Goal: Information Seeking & Learning: Check status

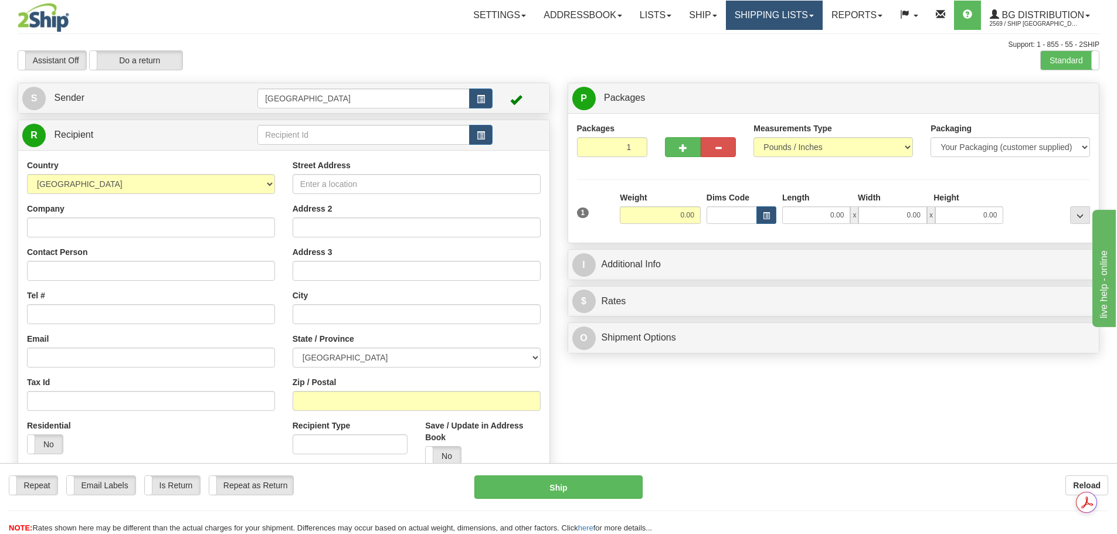
click at [761, 20] on link "Shipping lists" at bounding box center [774, 15] width 97 height 29
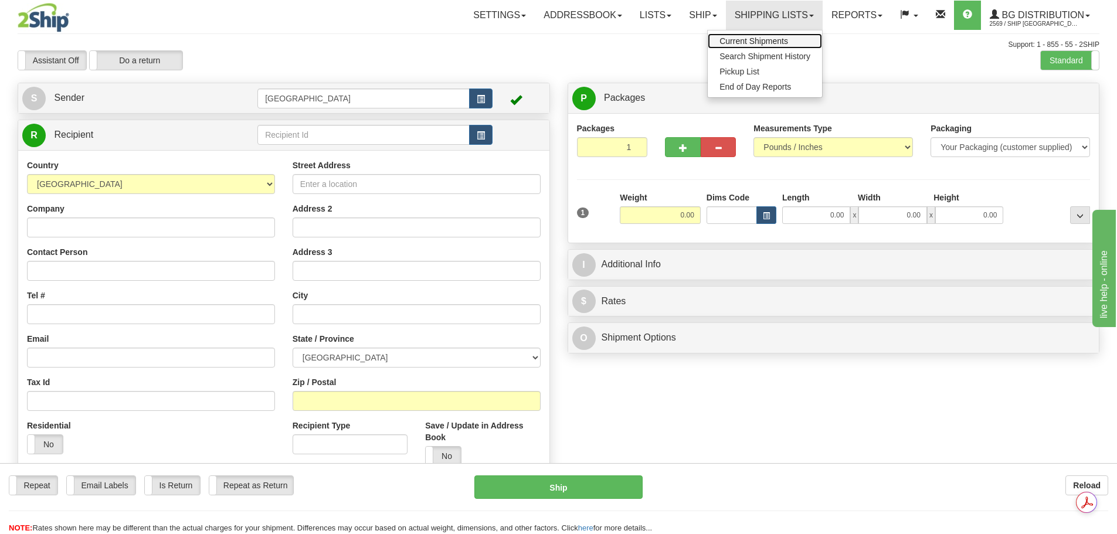
click at [734, 39] on span "Current Shipments" at bounding box center [753, 40] width 69 height 9
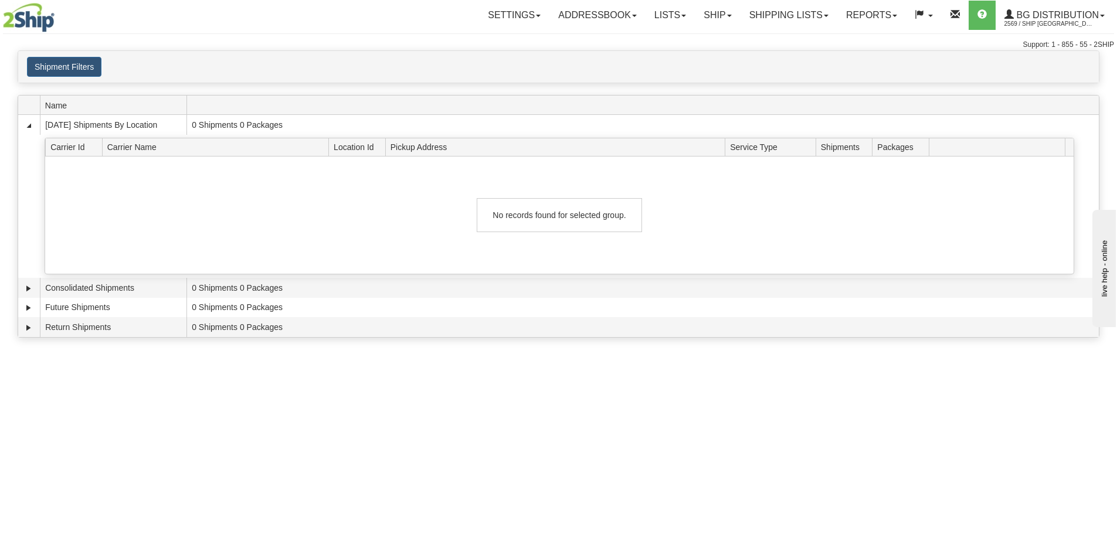
click at [62, 52] on div "Shipment Filters Website Agent Client User" at bounding box center [558, 67] width 1080 height 32
click at [63, 61] on button "Shipment Filters" at bounding box center [64, 67] width 74 height 20
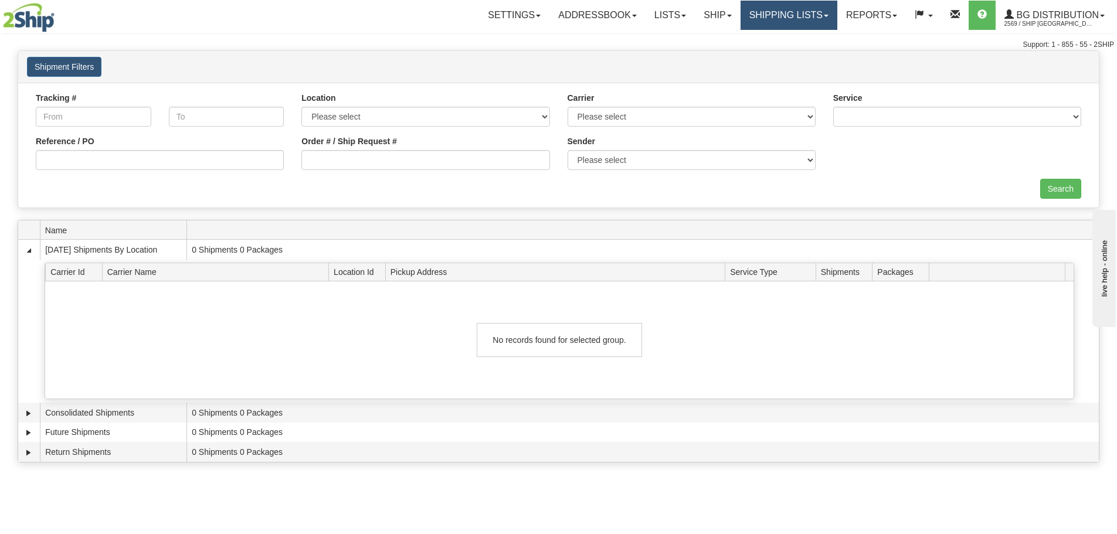
click at [789, 12] on link "Shipping lists" at bounding box center [788, 15] width 97 height 29
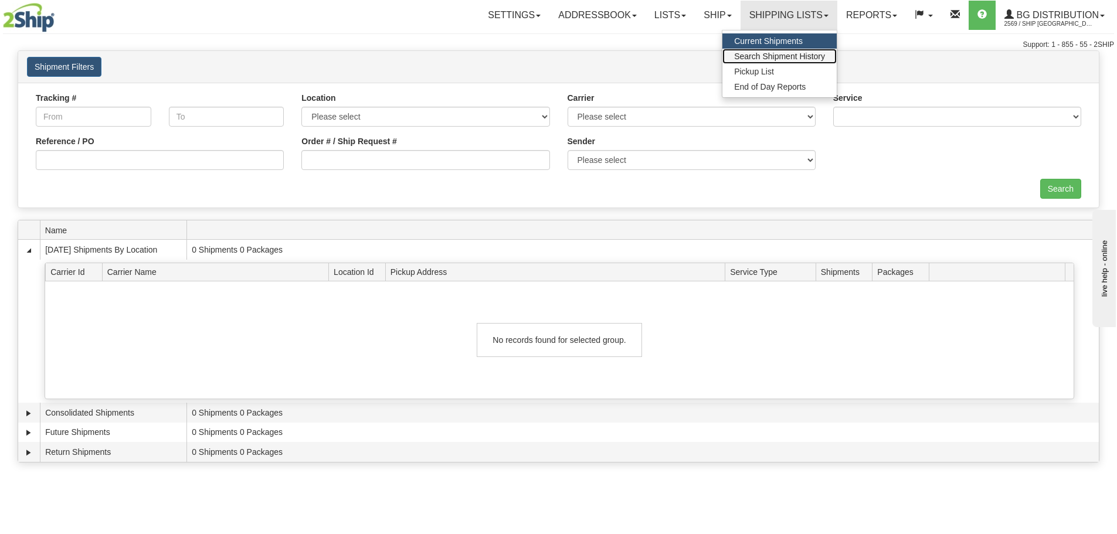
click at [767, 57] on span "Search Shipment History" at bounding box center [779, 56] width 91 height 9
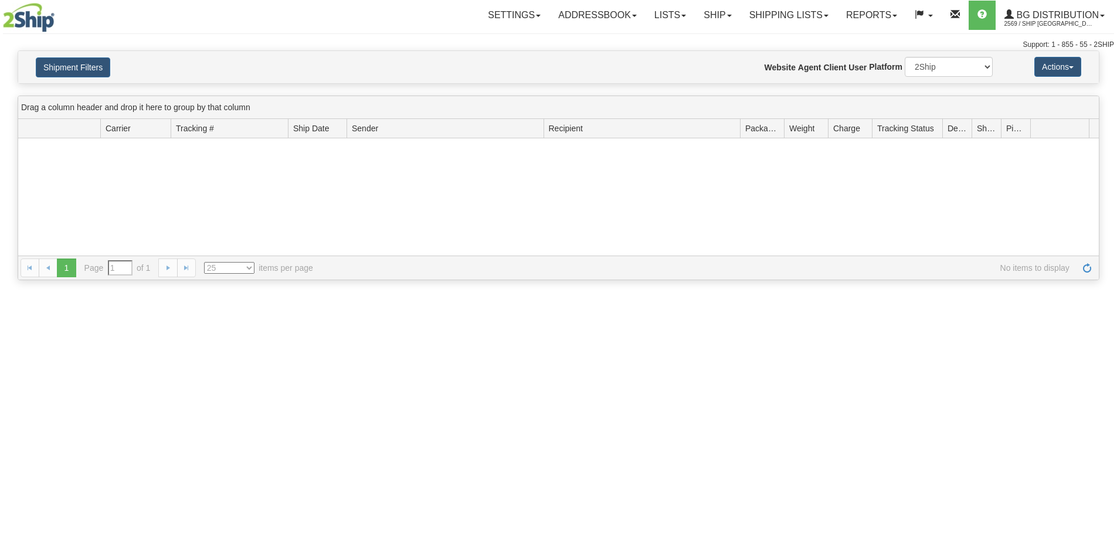
type input "From 09/14/2025 To 09/15/2025"
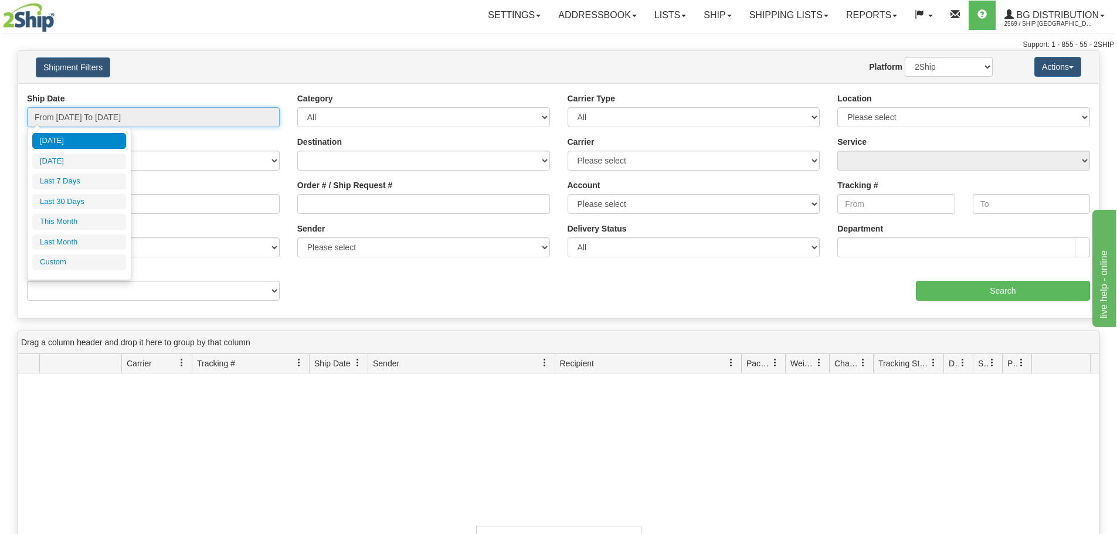
click at [145, 114] on input "From 09/14/2025 To 09/15/2025" at bounding box center [153, 117] width 253 height 20
type input "09/14/2025"
type input "09/09/2025"
type input "09/15/2025"
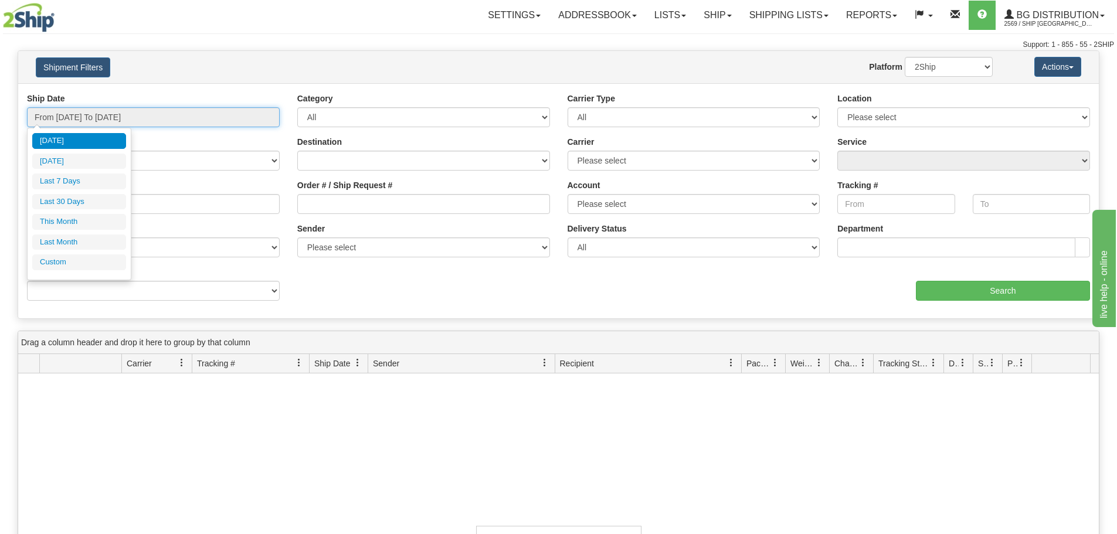
type input "08/01/2025"
type input "08/31/2025"
type input "09/15/2025"
click at [72, 264] on li "Custom" at bounding box center [79, 262] width 94 height 16
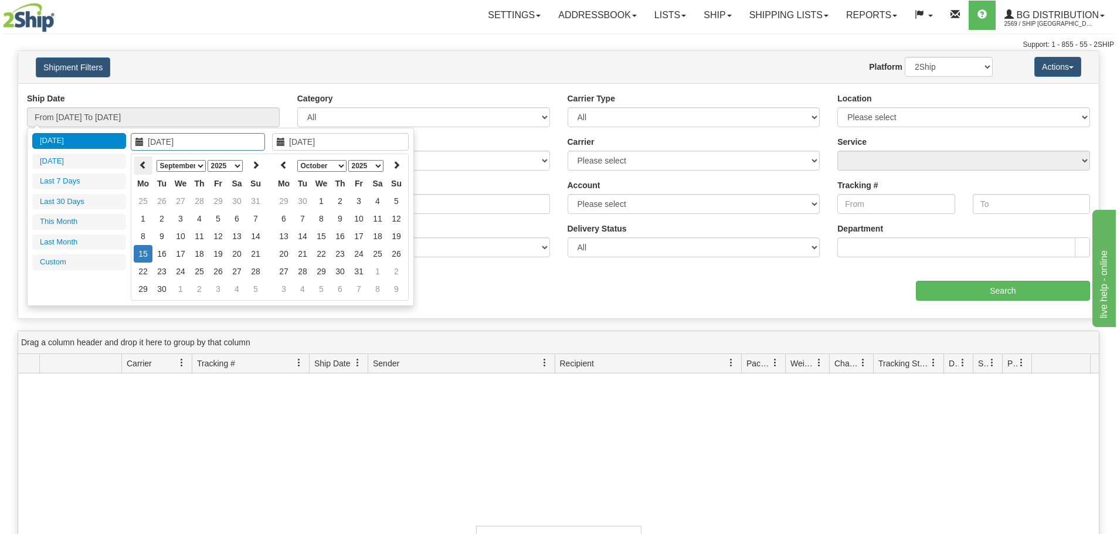
click at [145, 165] on icon at bounding box center [143, 165] width 8 height 8
type input "08/29/2025"
click at [221, 271] on td "29" at bounding box center [218, 272] width 19 height 18
click at [292, 164] on th at bounding box center [283, 165] width 19 height 18
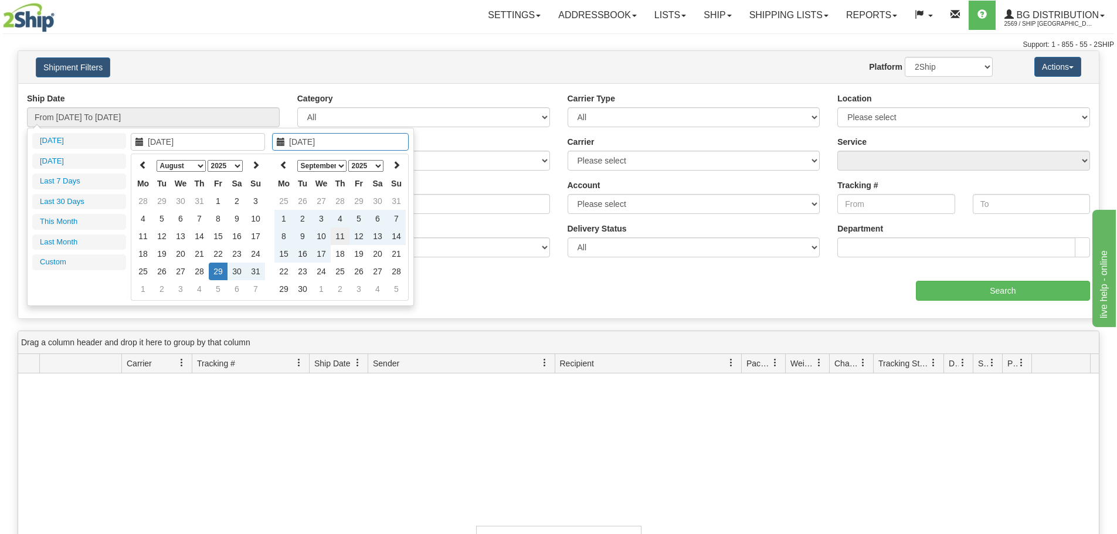
type input "09/11/2025"
click at [343, 236] on td "11" at bounding box center [340, 236] width 19 height 18
type input "From 08/29/2025 To 09/11/2025"
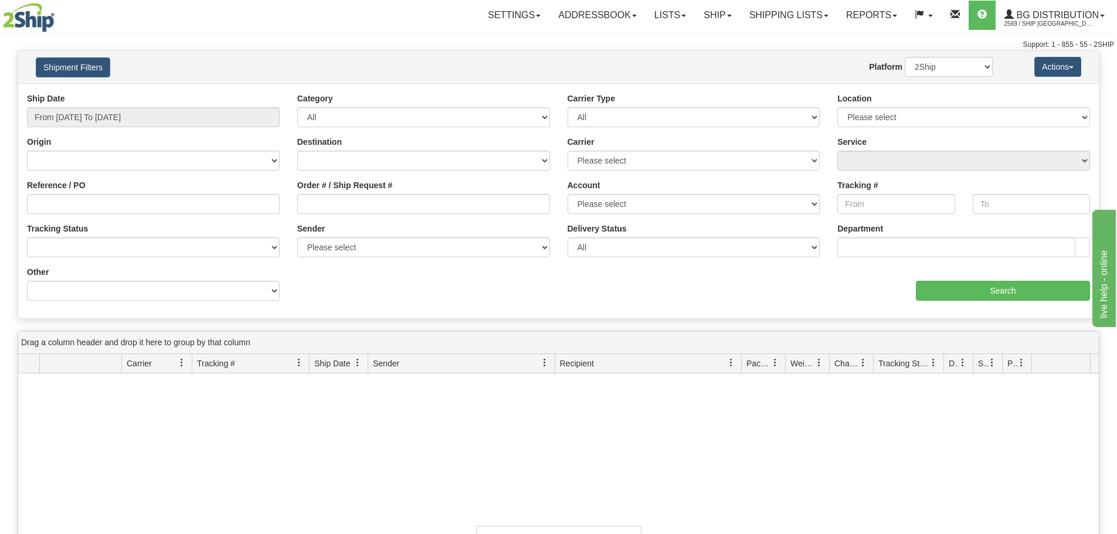
click at [571, 297] on div "aaa Search" at bounding box center [829, 283] width 540 height 35
click at [649, 155] on select "Please select 2SHIP LTL 2Ship Today A&B Courier Ace Courier Canada Post Canpar …" at bounding box center [693, 161] width 253 height 20
select select "11"
click at [567, 151] on select "Please select 2SHIP LTL 2Ship Today A&B Courier Ace Courier Canada Post Canpar …" at bounding box center [693, 161] width 253 height 20
click at [956, 295] on input "Search" at bounding box center [1003, 291] width 174 height 20
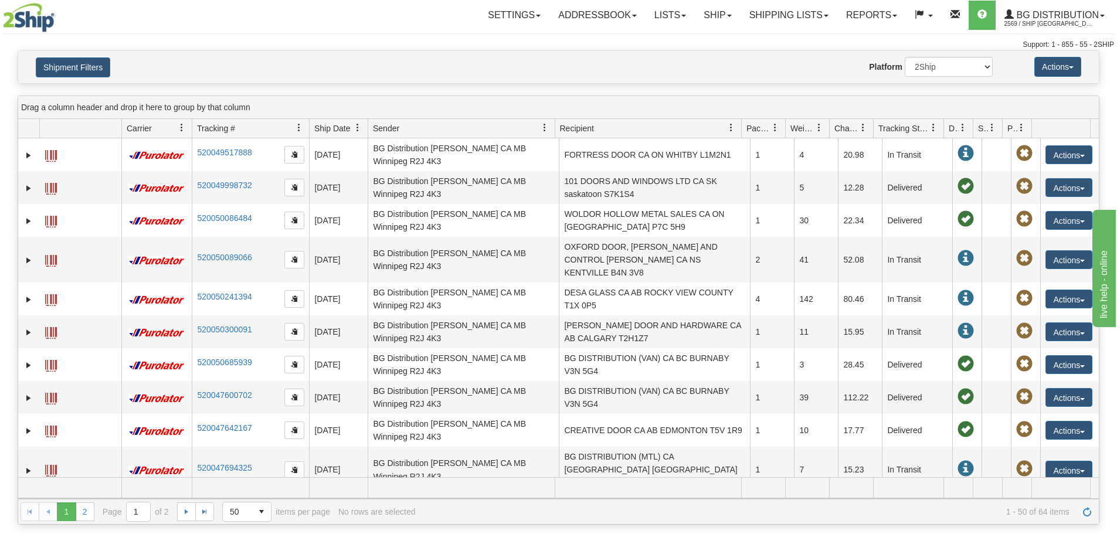
click at [341, 125] on span "Ship Date" at bounding box center [332, 128] width 36 height 12
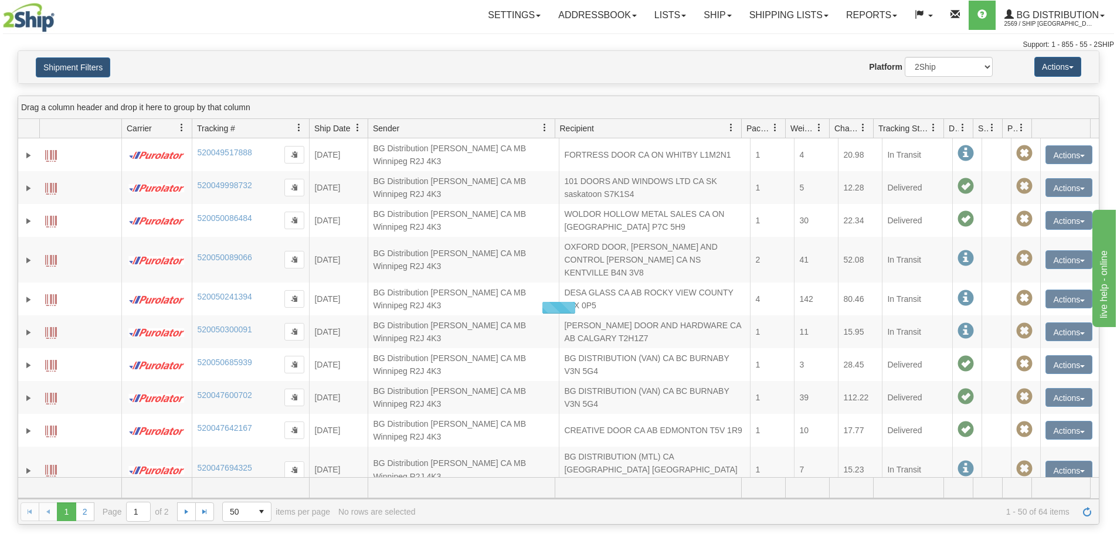
click at [341, 125] on span "Ship Date" at bounding box center [332, 128] width 36 height 12
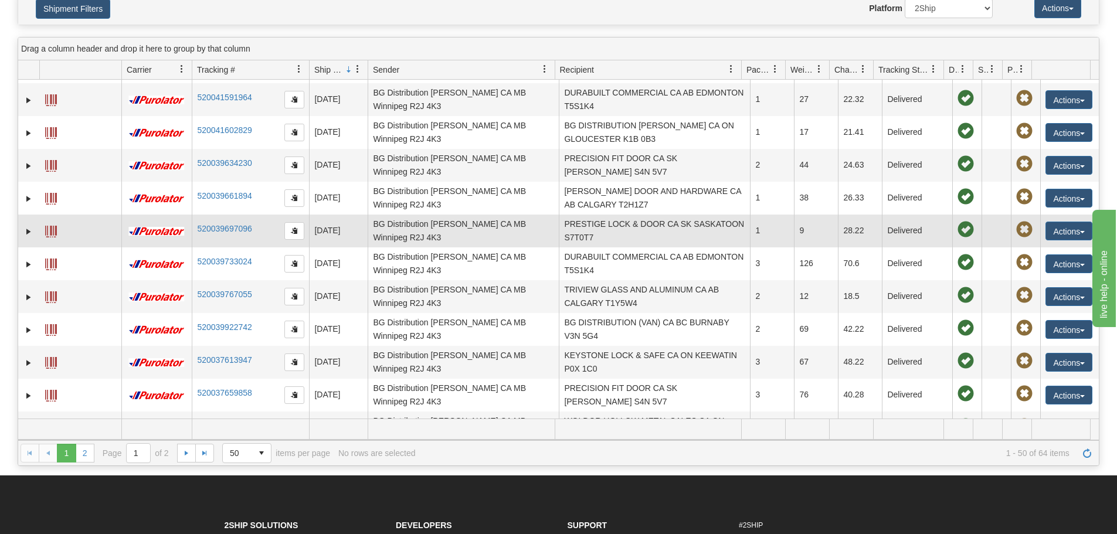
scroll to position [1290, 0]
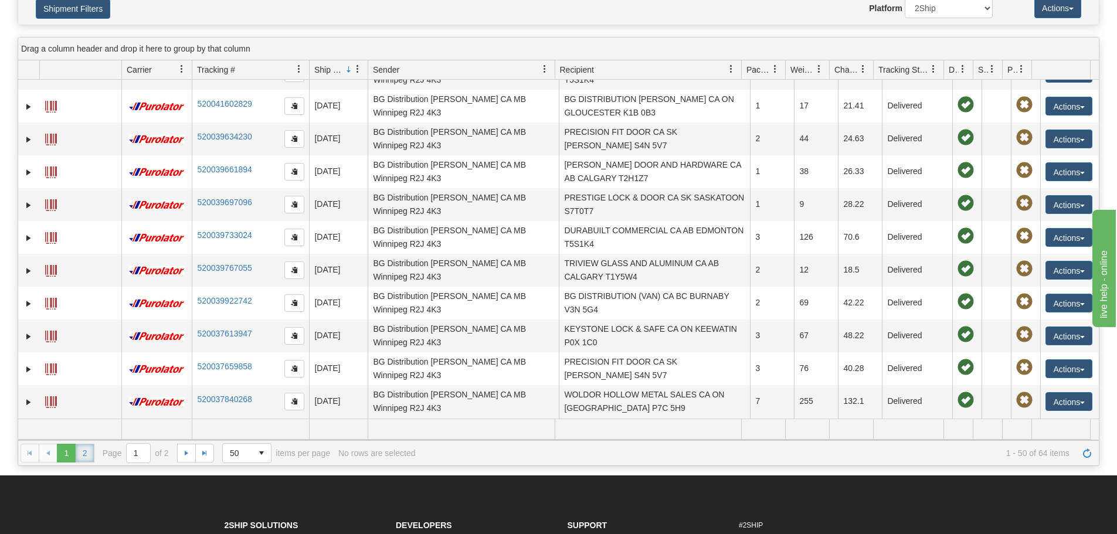
click at [79, 458] on link "2" at bounding box center [85, 453] width 19 height 19
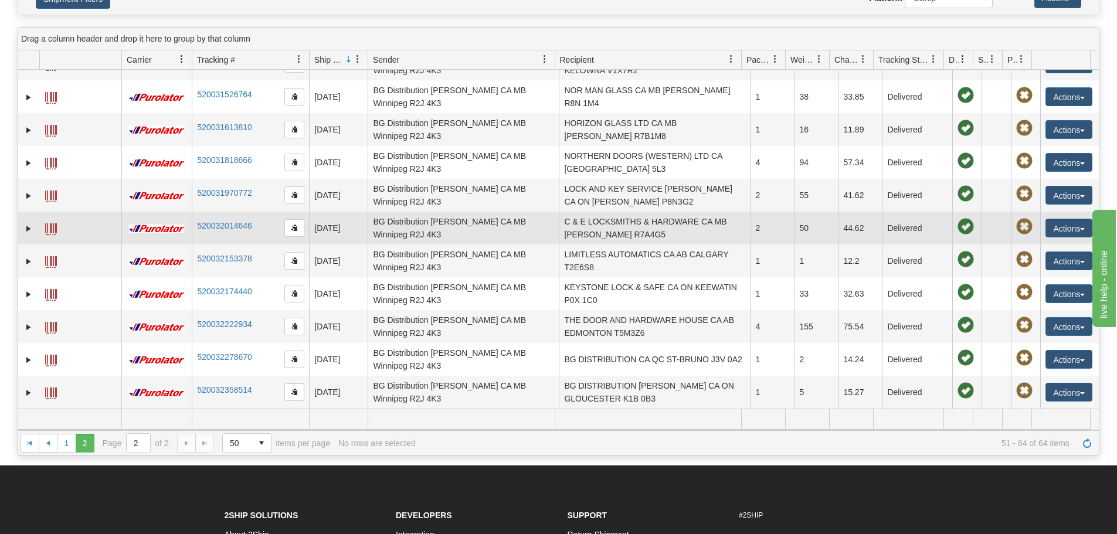
scroll to position [59, 0]
